Goal: Information Seeking & Learning: Learn about a topic

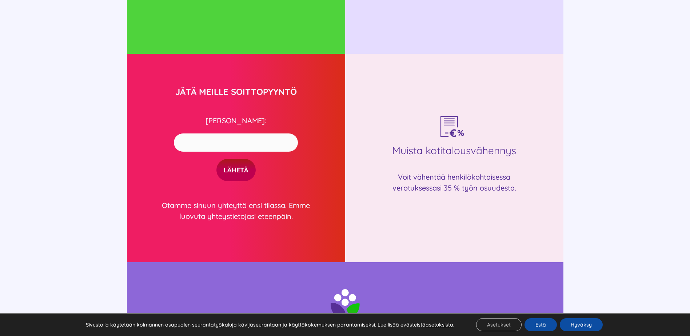
scroll to position [1673, 0]
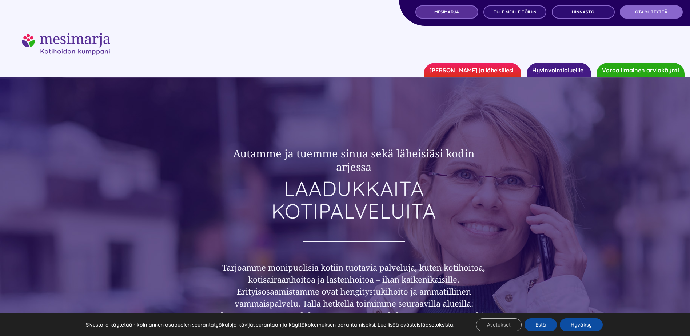
click at [428, 9] on link "MESIMARJA" at bounding box center [446, 11] width 63 height 13
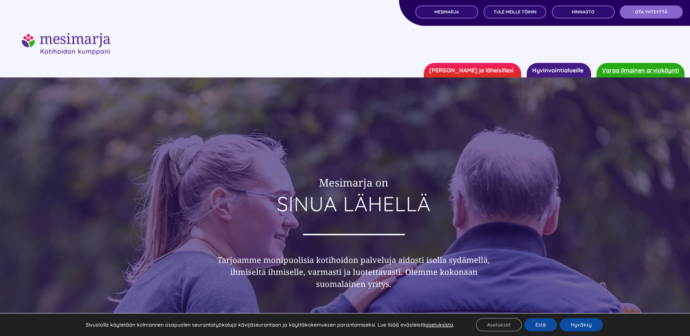
click at [563, 70] on link "Hyvinvointialueille" at bounding box center [559, 70] width 64 height 15
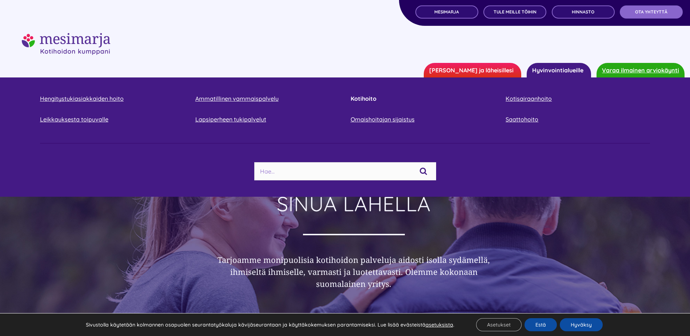
click at [367, 95] on link "Kotihoito" at bounding box center [423, 99] width 144 height 10
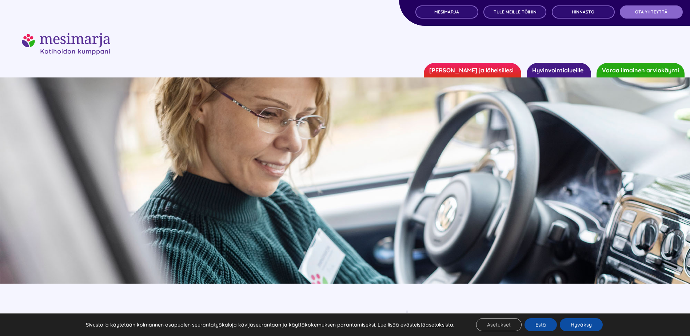
click at [573, 333] on div "Sivustolla käytetään kolmannen osapuolen seurantatyökaluja kävijäseurantaan ja …" at bounding box center [344, 324] width 569 height 23
click at [573, 329] on button "Hyväksy" at bounding box center [581, 324] width 43 height 13
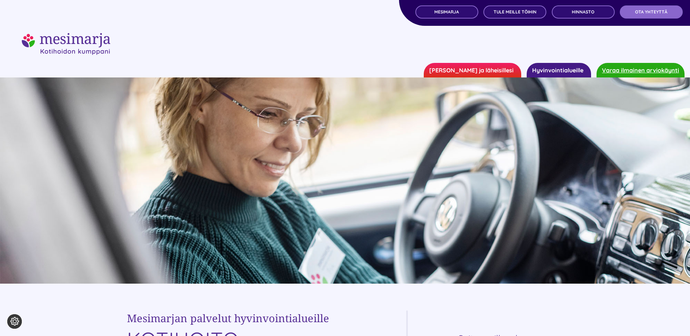
click at [480, 71] on link "[PERSON_NAME] ja läheisillesi" at bounding box center [472, 70] width 97 height 15
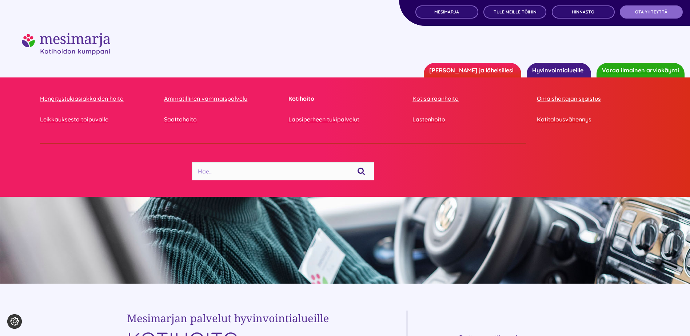
click at [300, 100] on link "Kotihoito" at bounding box center [344, 99] width 113 height 10
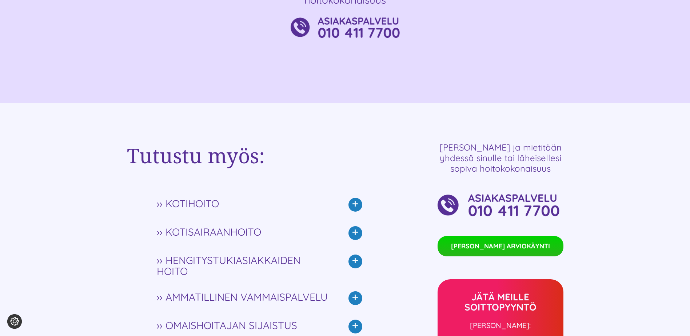
scroll to position [1673, 0]
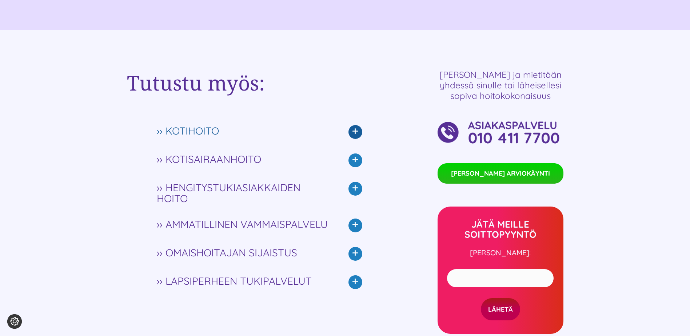
click at [356, 131] on icon at bounding box center [355, 132] width 14 height 14
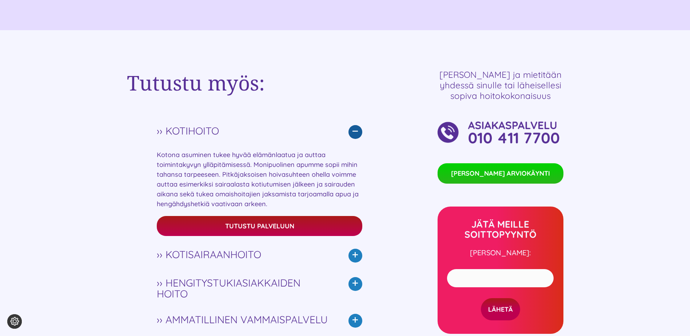
click at [356, 131] on icon at bounding box center [355, 132] width 14 height 14
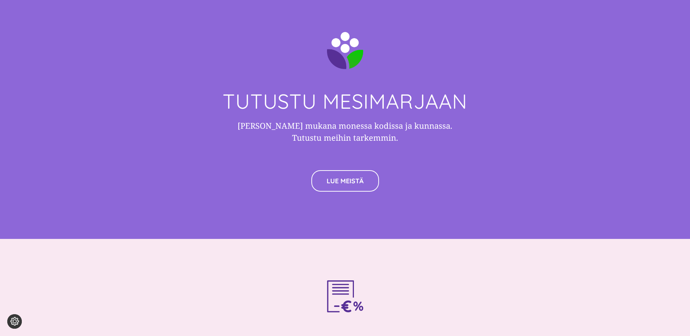
scroll to position [2182, 0]
